Goal: Information Seeking & Learning: Learn about a topic

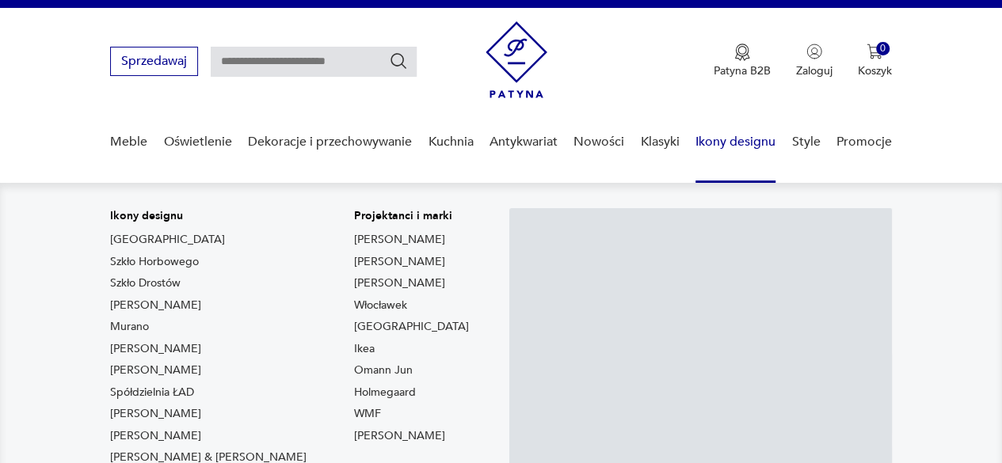
click at [163, 300] on link "Lampy Louis Poulsen" at bounding box center [155, 306] width 91 height 16
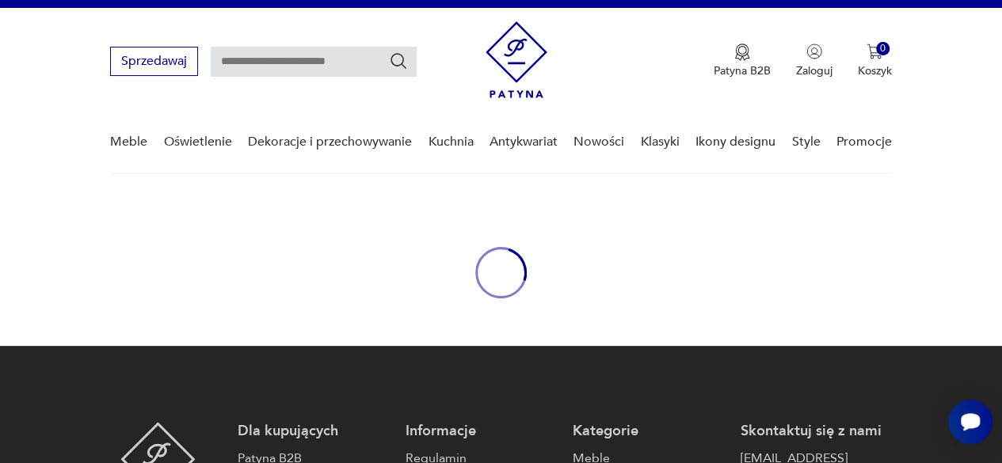
type input "*******"
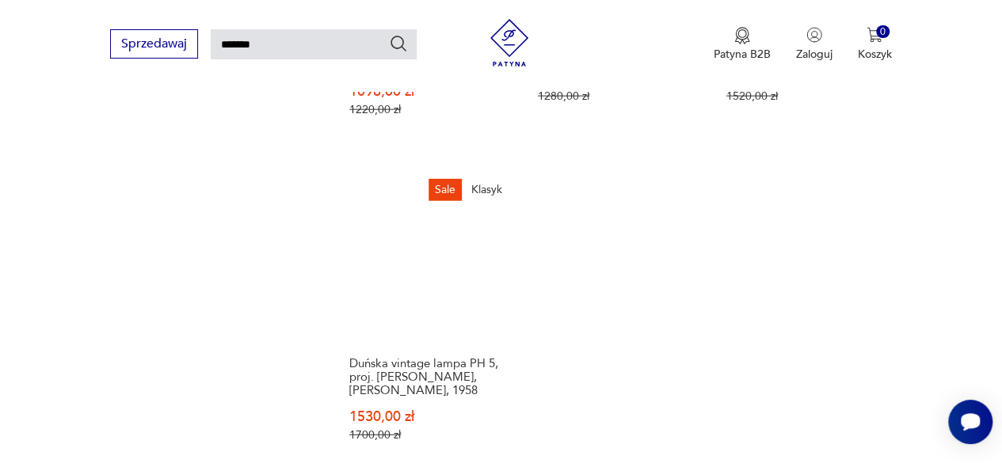
scroll to position [1946, 0]
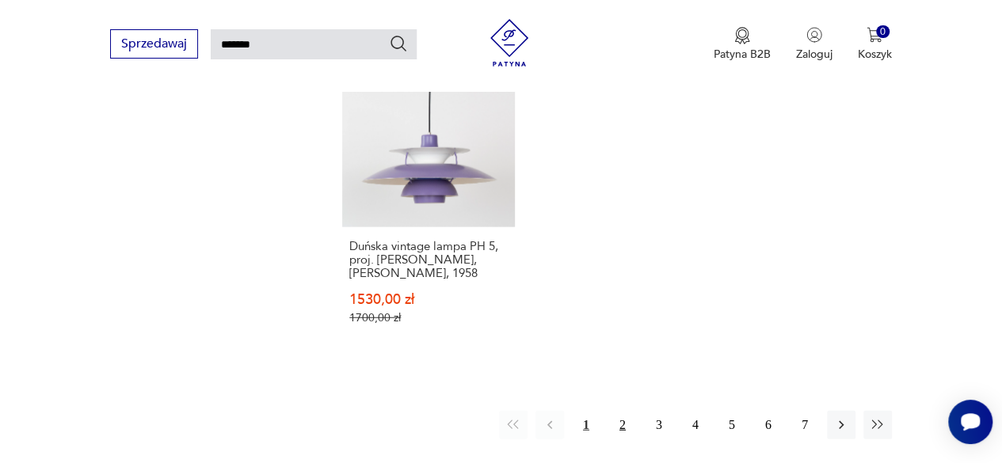
click at [626, 411] on button "2" at bounding box center [622, 425] width 29 height 29
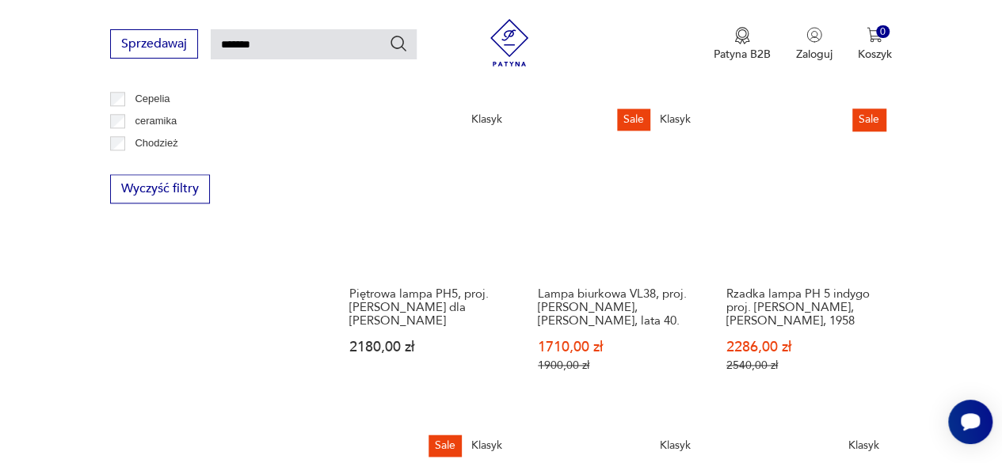
scroll to position [928, 0]
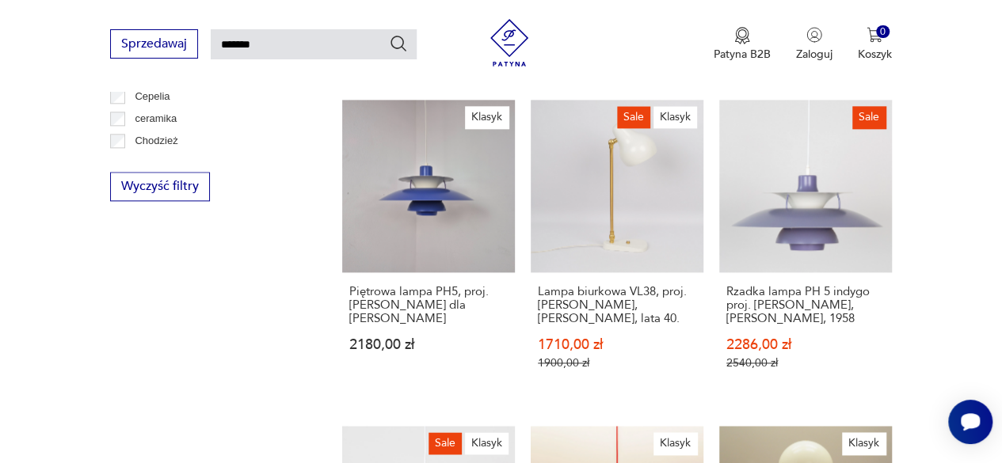
drag, startPoint x: 353, startPoint y: 294, endPoint x: 923, endPoint y: 165, distance: 584.3
click at [923, 165] on section "Filtruj produkty Oświetlenie (100) Cena MIN MAX OK Promocja Datowanie OK Kraj p…" at bounding box center [501, 468] width 1002 height 2203
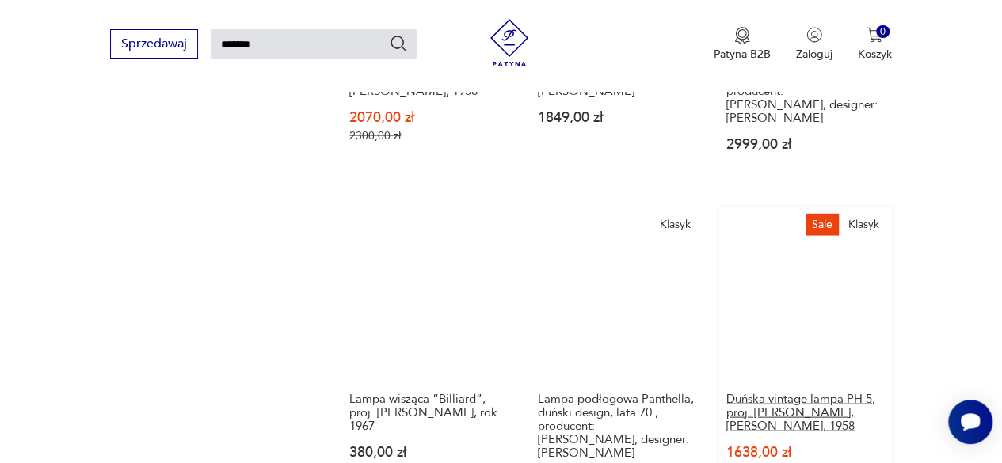
scroll to position [1878, 0]
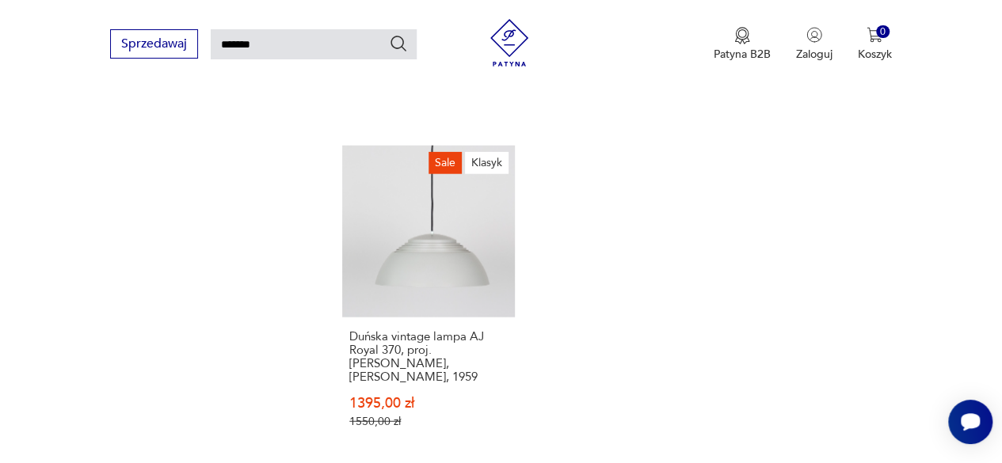
drag, startPoint x: 390, startPoint y: 330, endPoint x: 234, endPoint y: 324, distance: 156.1
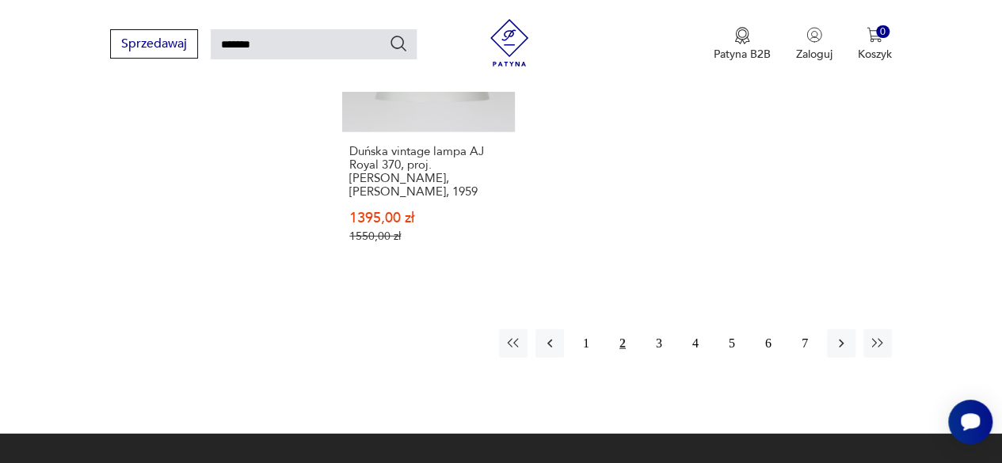
scroll to position [2195, 0]
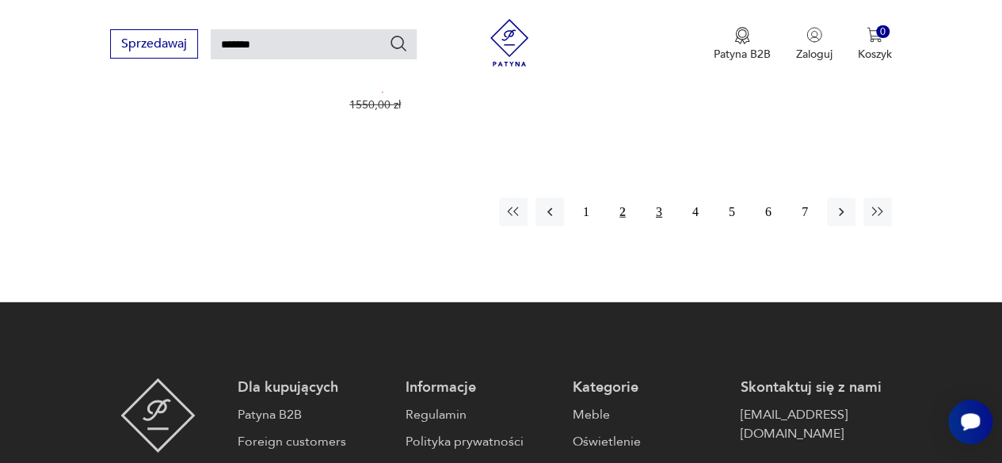
click at [652, 207] on button "3" at bounding box center [659, 212] width 29 height 29
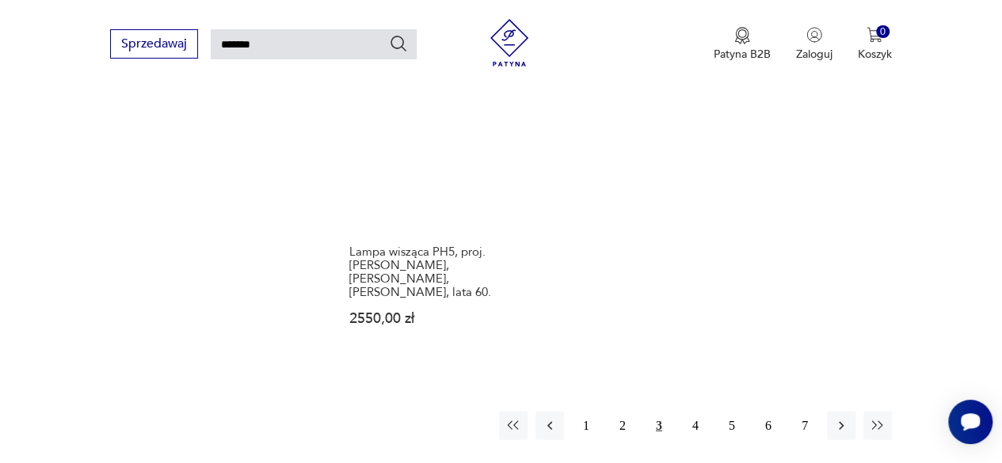
scroll to position [2036, 0]
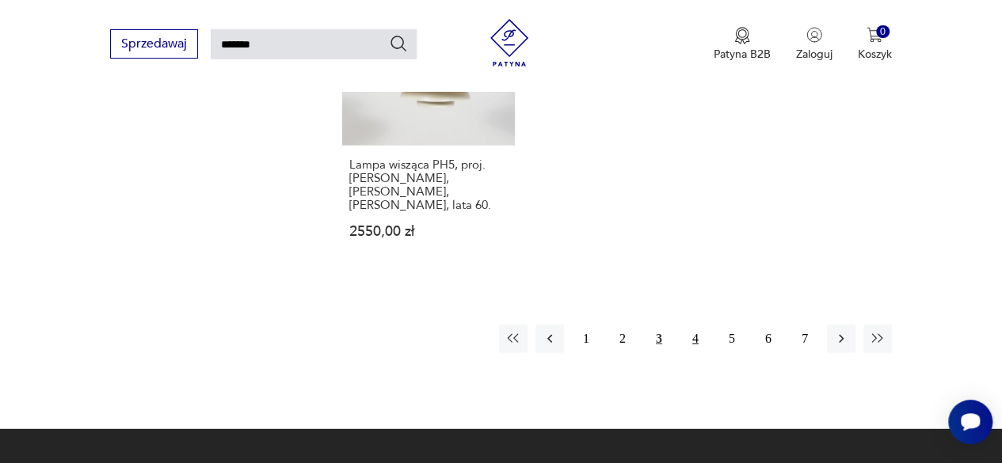
click at [694, 325] on button "4" at bounding box center [695, 339] width 29 height 29
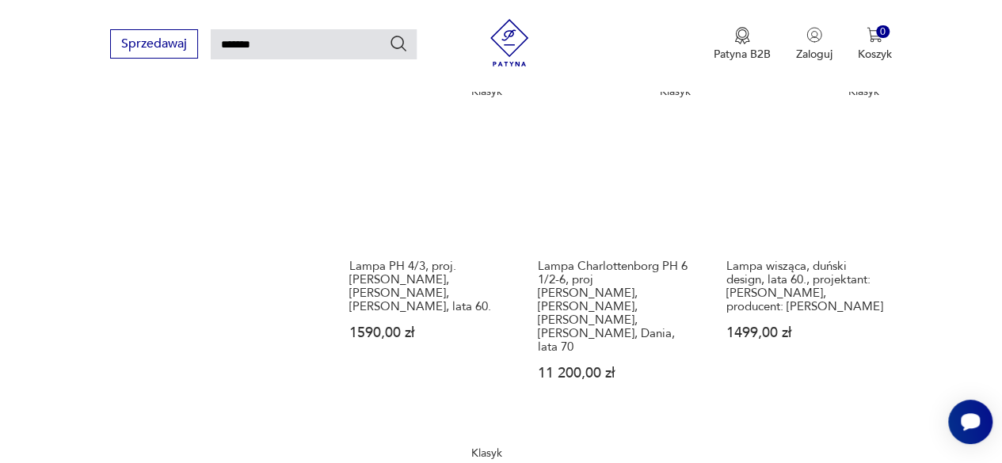
scroll to position [1799, 0]
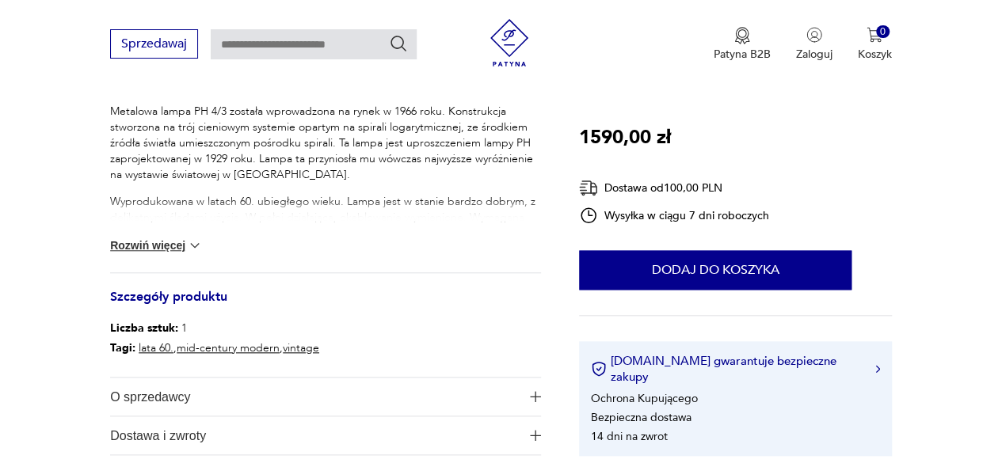
scroll to position [713, 0]
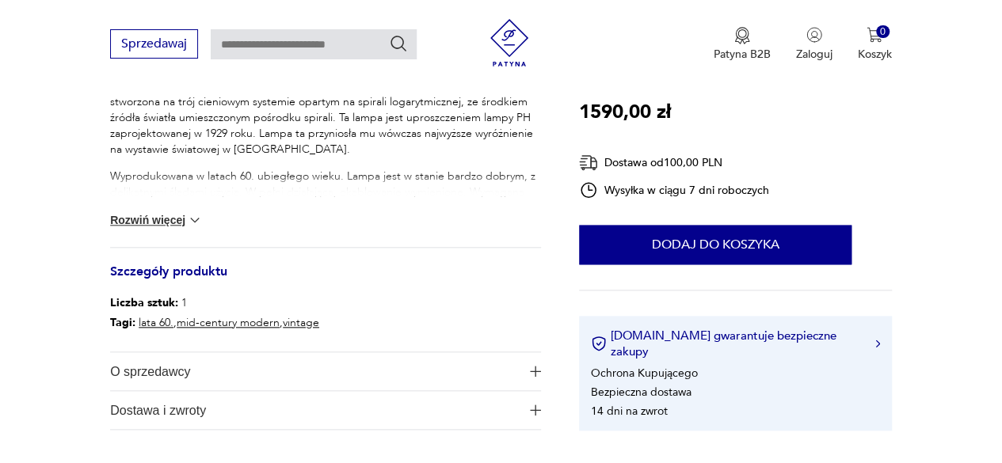
click at [155, 212] on button "Rozwiń więcej" at bounding box center [156, 220] width 92 height 16
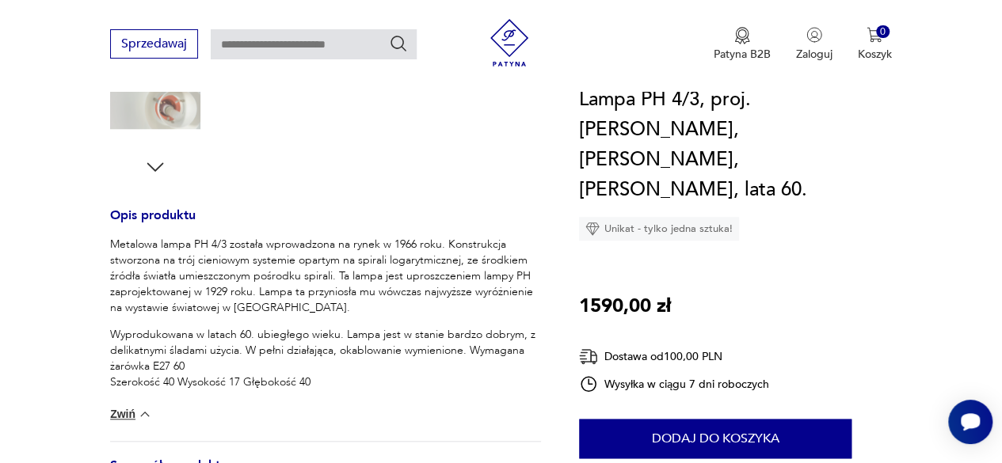
scroll to position [79, 0]
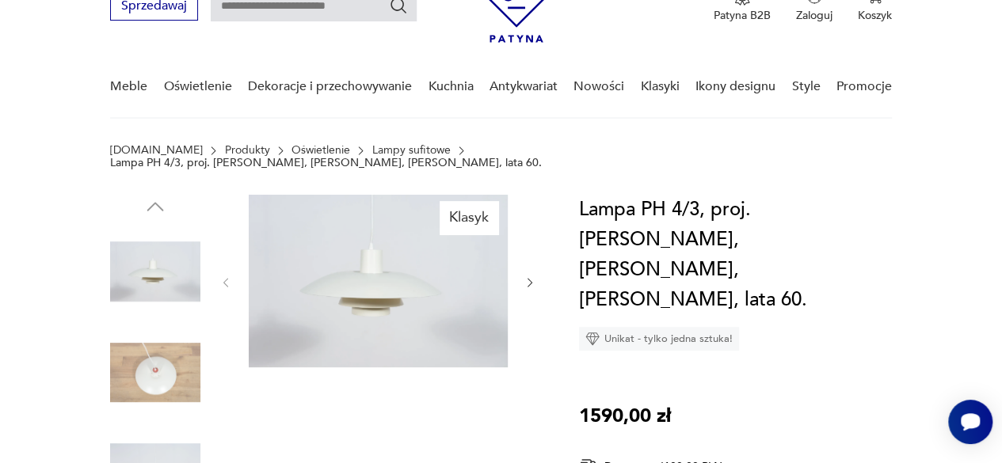
click at [527, 276] on icon "button" at bounding box center [529, 282] width 13 height 13
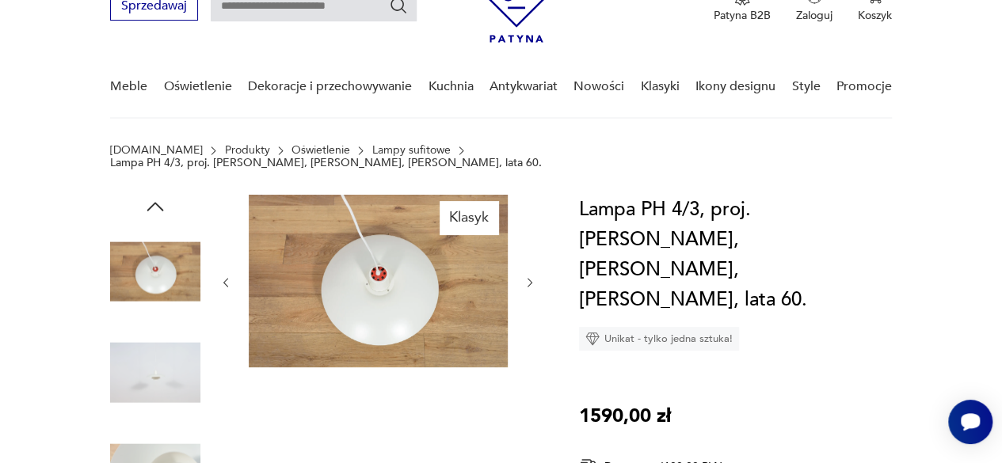
click at [527, 276] on icon "button" at bounding box center [529, 282] width 13 height 13
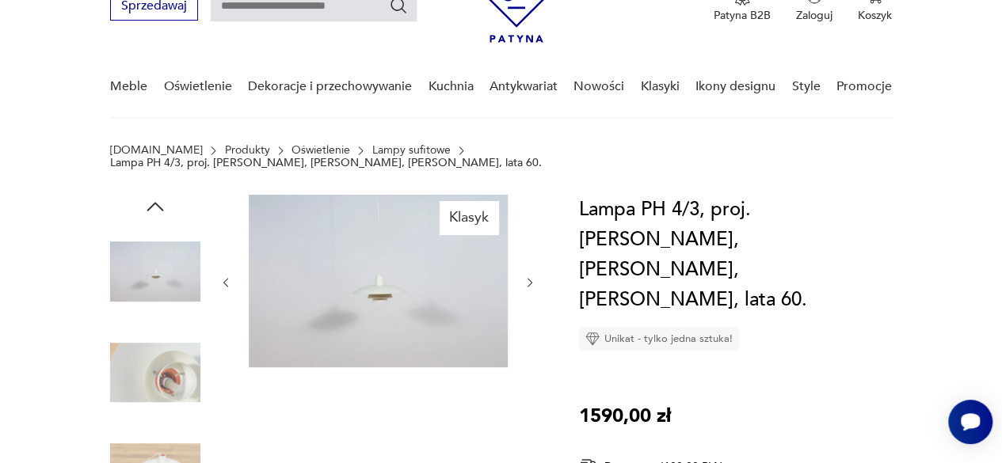
click at [527, 276] on icon "button" at bounding box center [529, 282] width 13 height 13
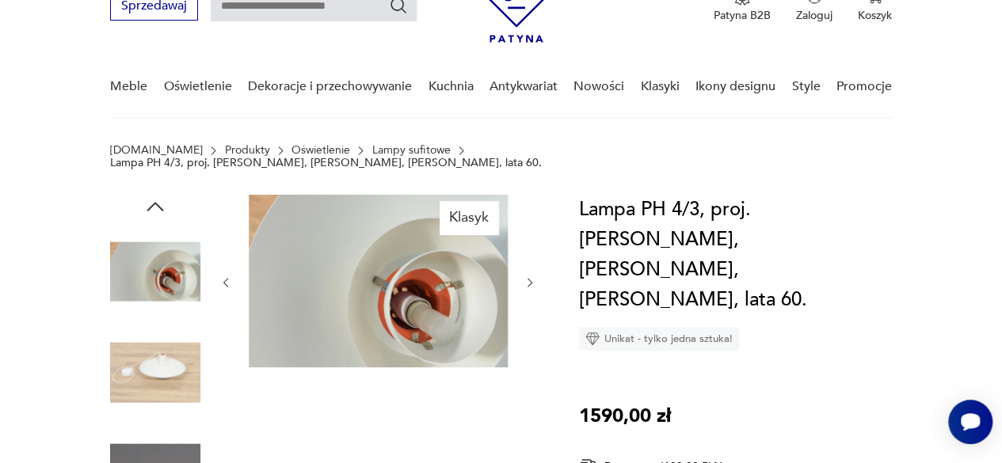
click at [527, 276] on icon "button" at bounding box center [529, 282] width 13 height 13
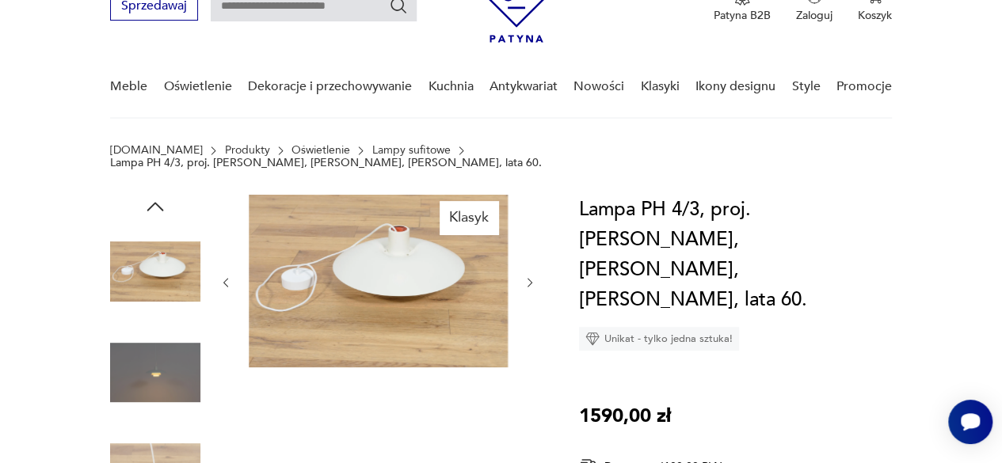
click at [527, 276] on icon "button" at bounding box center [529, 282] width 13 height 13
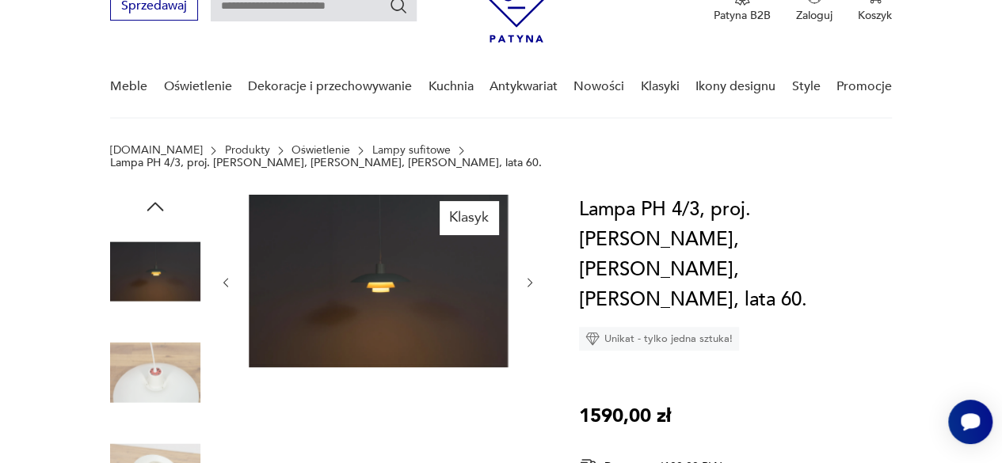
click at [527, 276] on icon "button" at bounding box center [529, 282] width 13 height 13
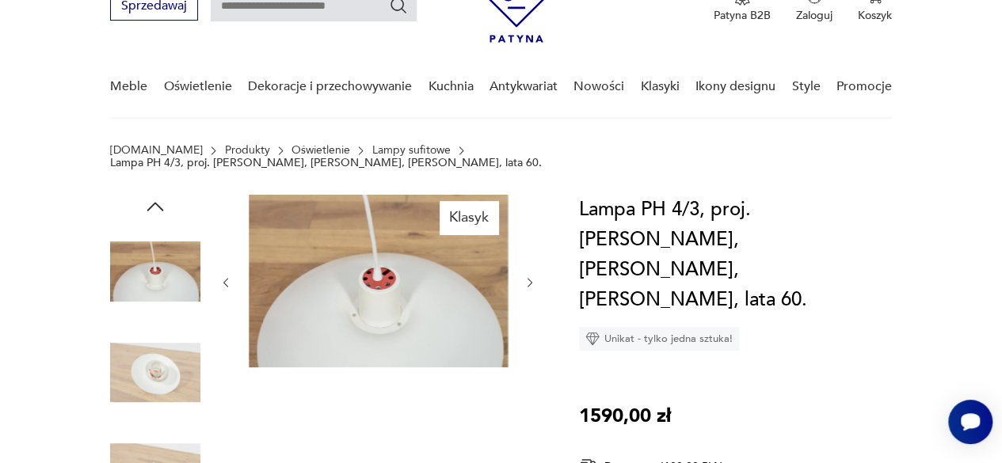
click at [527, 276] on icon "button" at bounding box center [529, 282] width 13 height 13
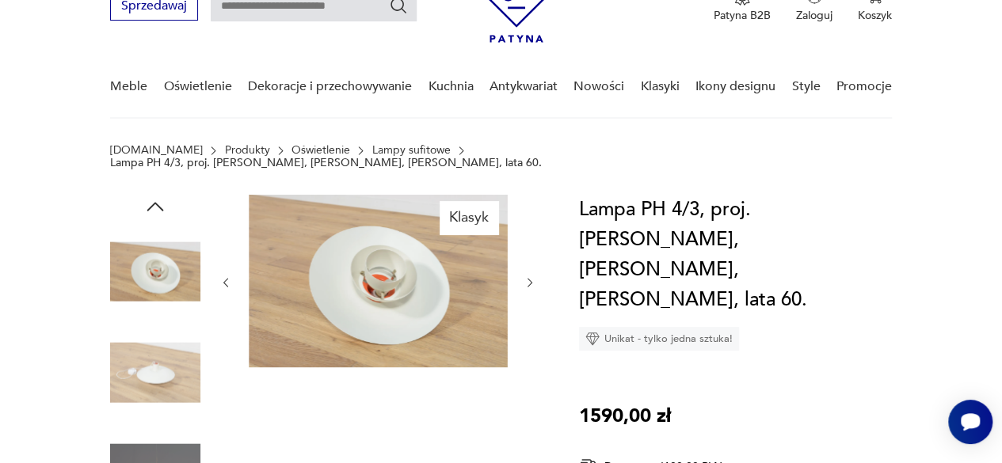
click at [527, 276] on icon "button" at bounding box center [529, 282] width 13 height 13
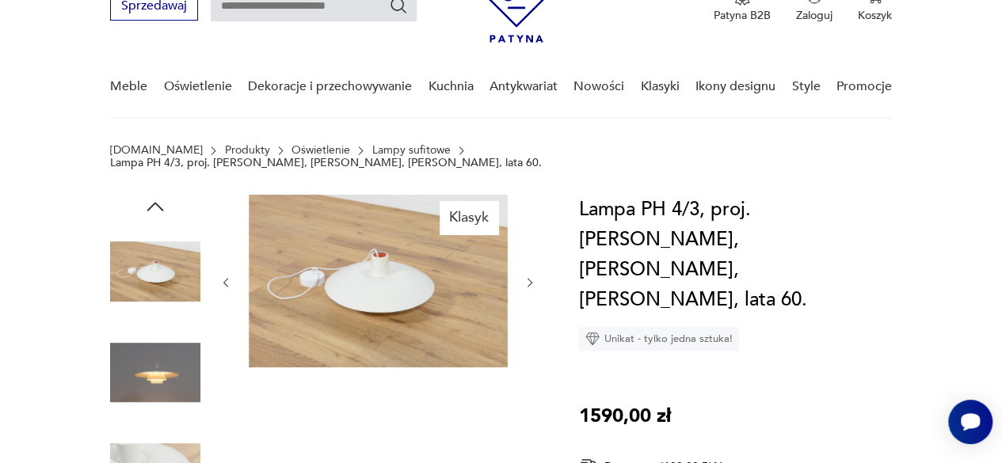
click at [527, 276] on icon "button" at bounding box center [529, 282] width 13 height 13
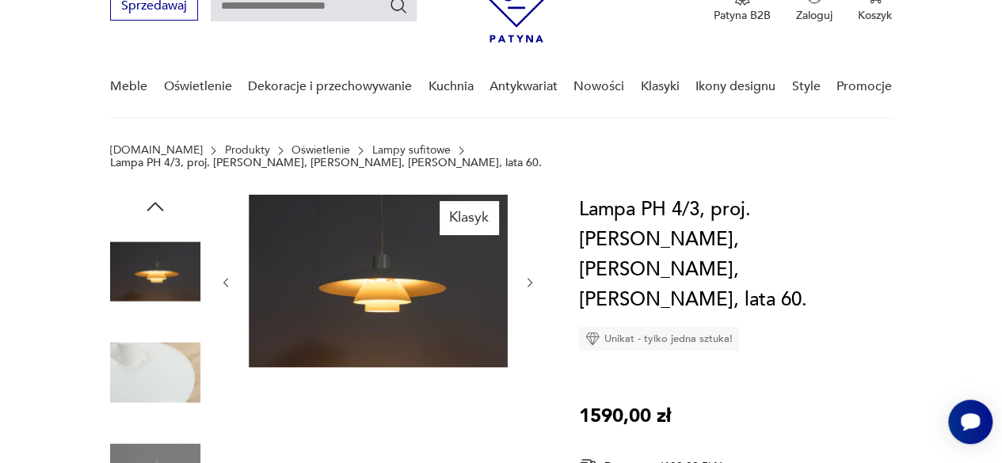
click at [527, 276] on icon "button" at bounding box center [529, 282] width 13 height 13
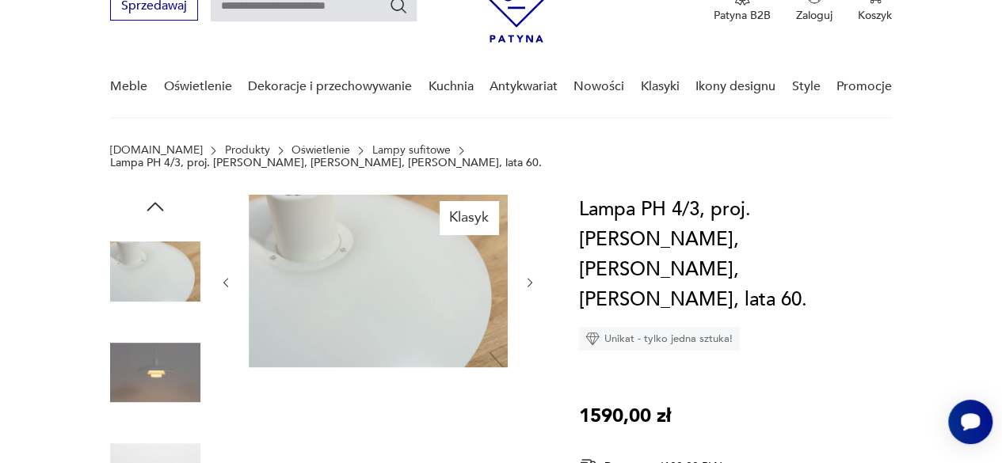
click at [527, 276] on icon "button" at bounding box center [529, 282] width 13 height 13
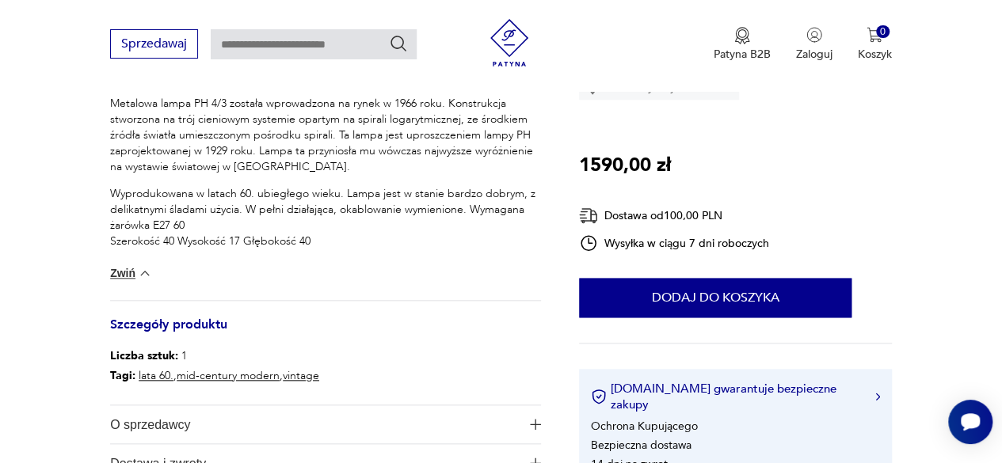
scroll to position [871, 0]
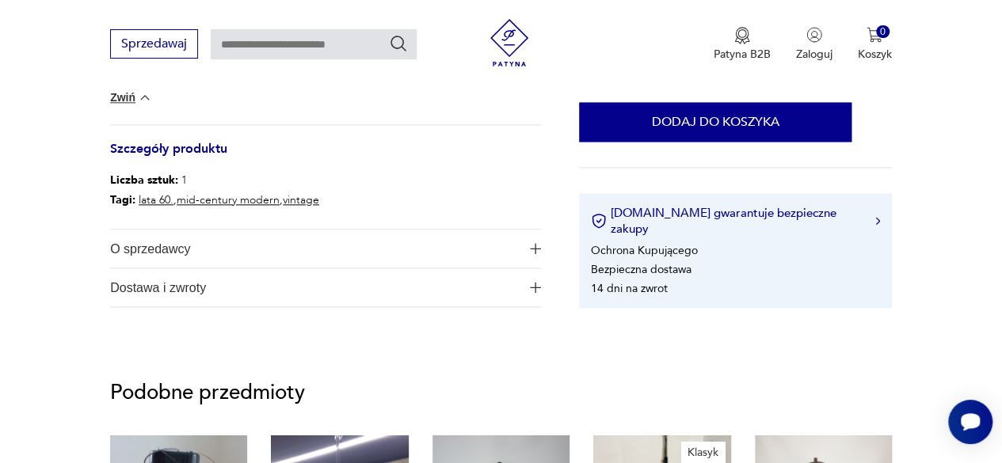
click at [270, 230] on span "O sprzedawcy" at bounding box center [314, 249] width 409 height 38
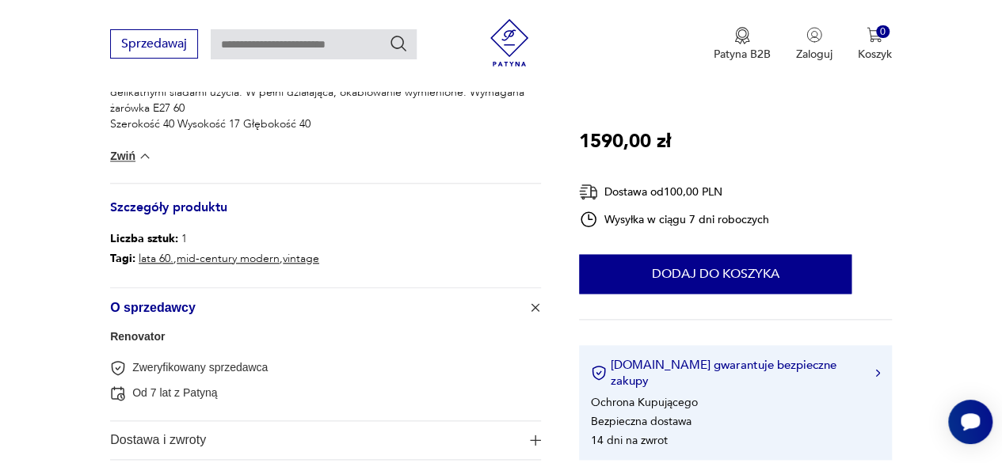
scroll to position [633, 0]
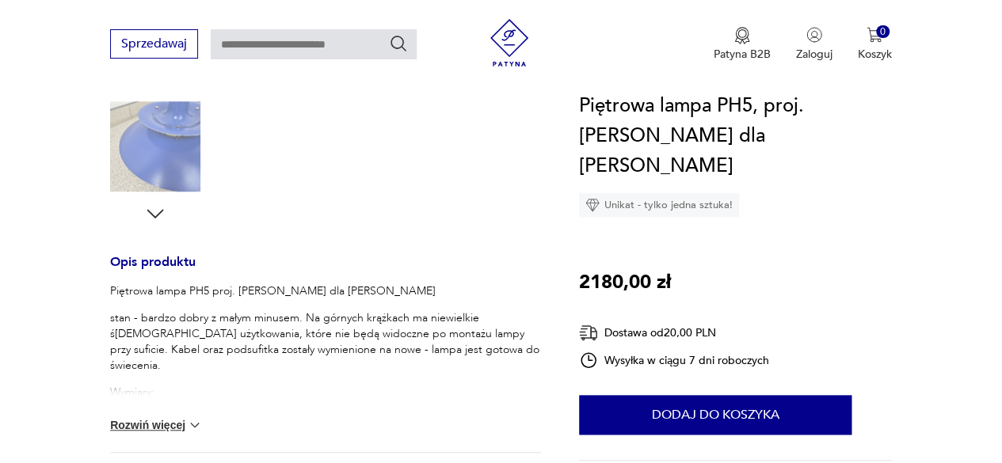
scroll to position [633, 0]
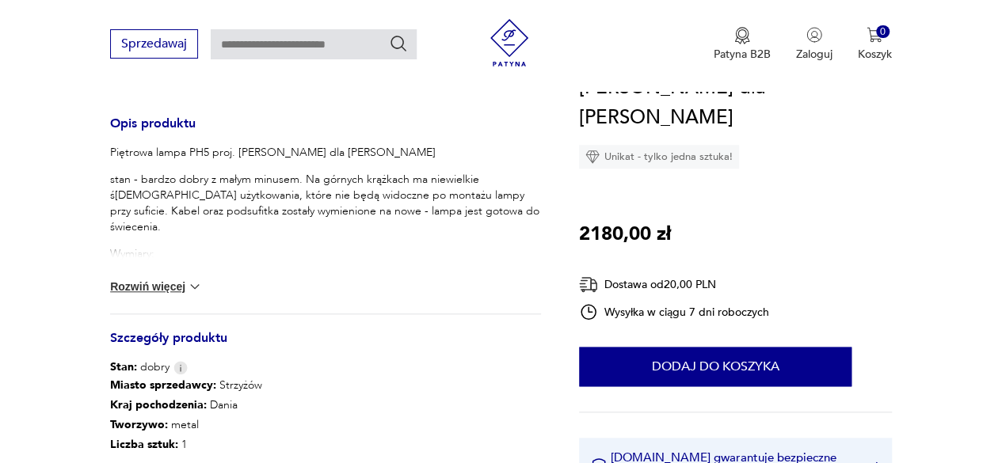
click at [163, 279] on button "Rozwiń więcej" at bounding box center [156, 287] width 92 height 16
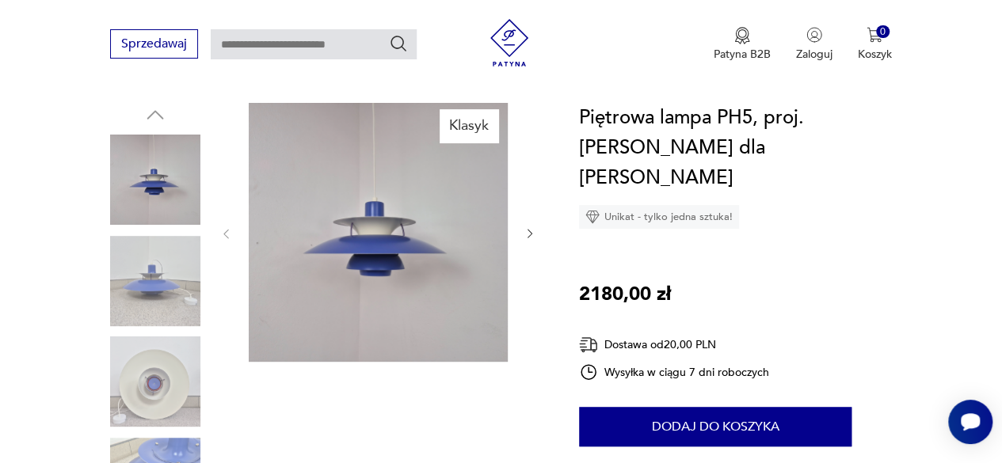
scroll to position [0, 0]
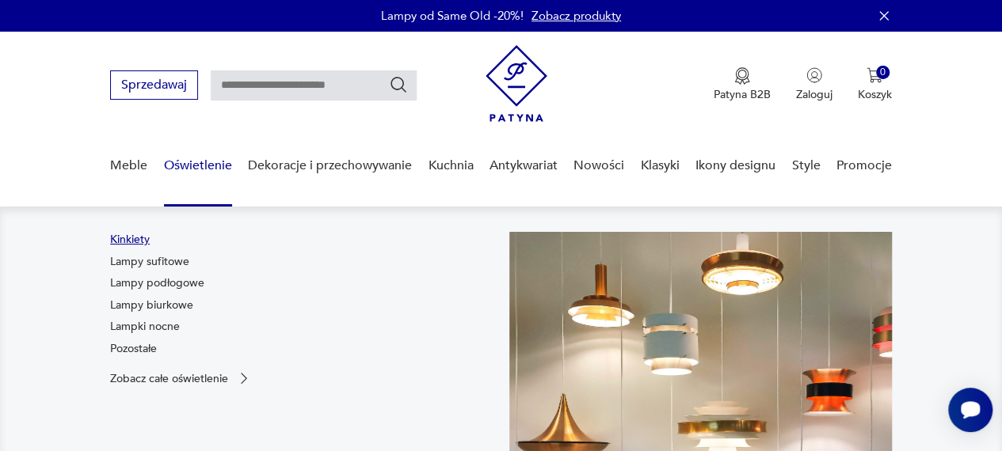
click at [133, 244] on link "Kinkiety" at bounding box center [130, 240] width 40 height 16
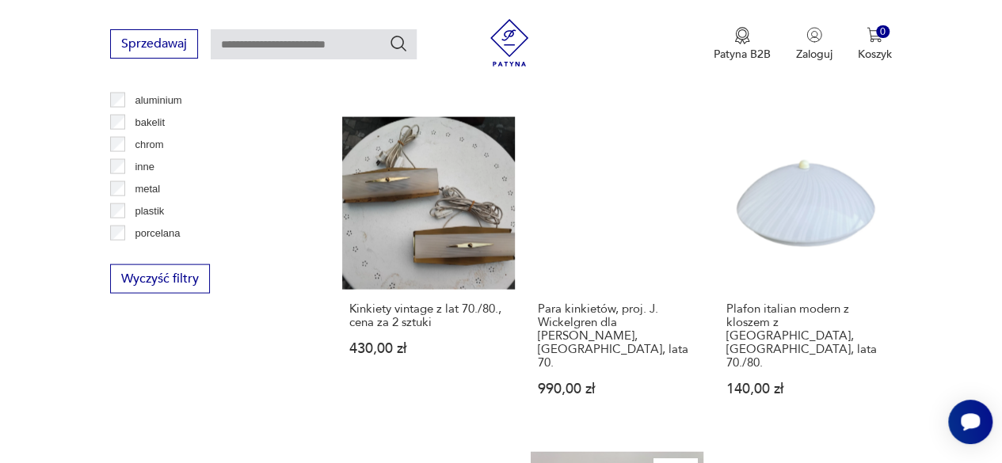
scroll to position [1686, 0]
